Goal: Information Seeking & Learning: Learn about a topic

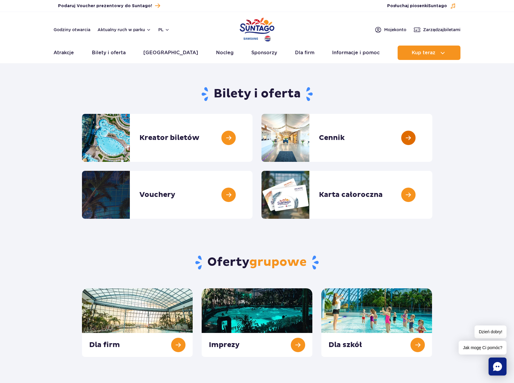
click at [433, 140] on link at bounding box center [433, 138] width 0 height 48
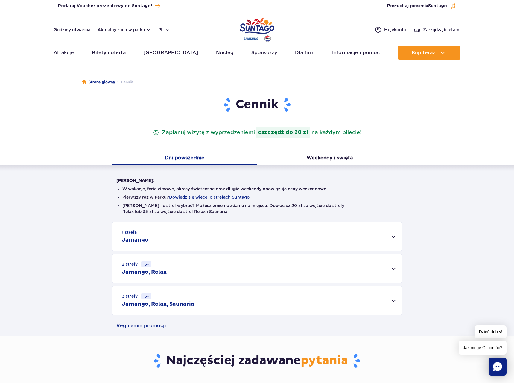
click at [291, 300] on div "3 strefy 16+ Jamango, Relax, Saunaria" at bounding box center [257, 300] width 290 height 29
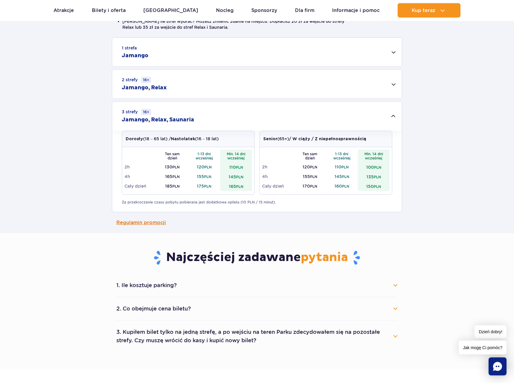
scroll to position [305, 0]
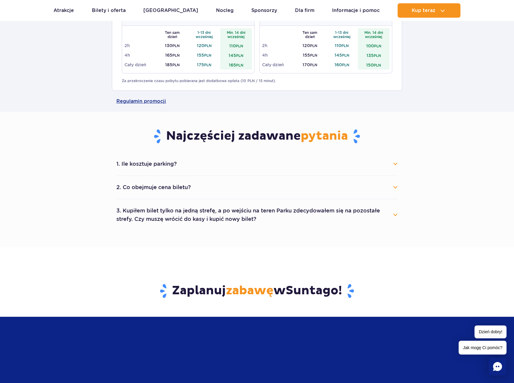
click at [160, 165] on button "1. Ile kosztuje parking?" at bounding box center [256, 163] width 281 height 13
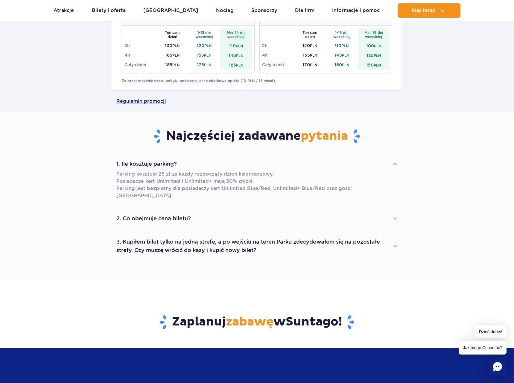
click at [180, 212] on button "2. Co obejmuje cena biletu?" at bounding box center [256, 218] width 281 height 13
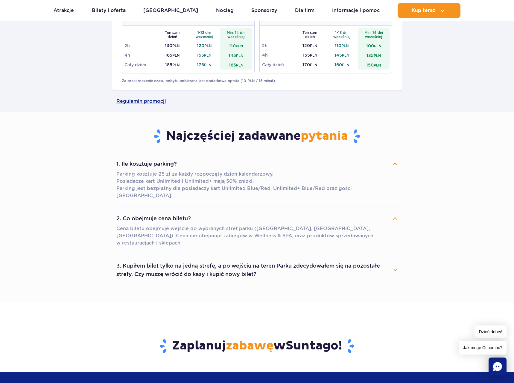
click at [187, 262] on button "3. Kupiłem bilet tylko na jedną strefę, a po wejściu na teren Parku zdecydowałe…" at bounding box center [256, 270] width 281 height 22
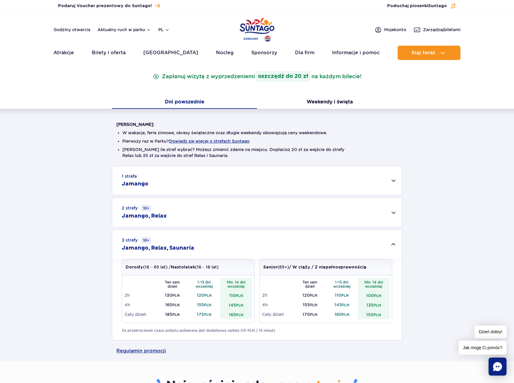
scroll to position [153, 0]
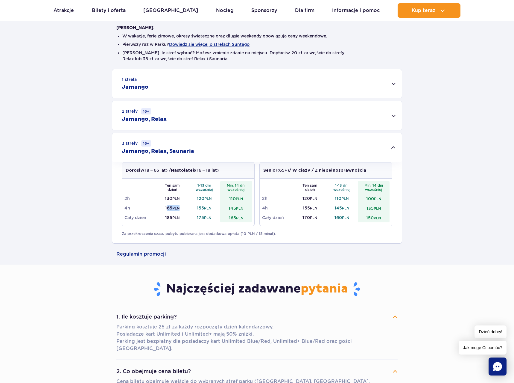
drag, startPoint x: 166, startPoint y: 208, endPoint x: 184, endPoint y: 205, distance: 18.2
click at [184, 205] on td "165 PLN" at bounding box center [173, 208] width 32 height 10
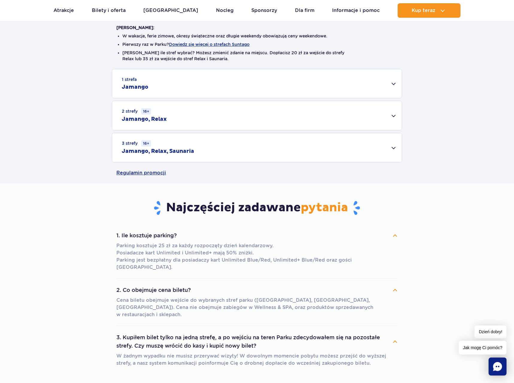
scroll to position [31, 0]
